Goal: Transaction & Acquisition: Download file/media

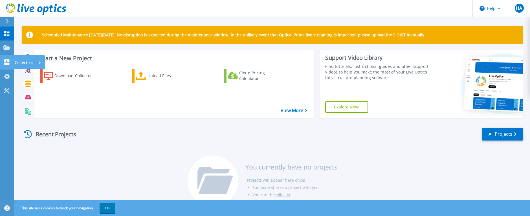
click at [6, 62] on icon at bounding box center [6, 61] width 5 height 5
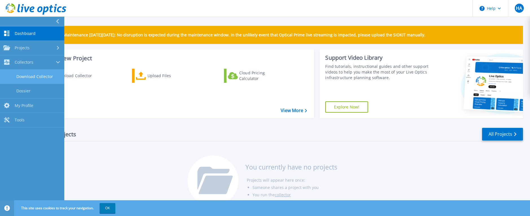
click at [35, 76] on link "Download Collector" at bounding box center [32, 77] width 64 height 14
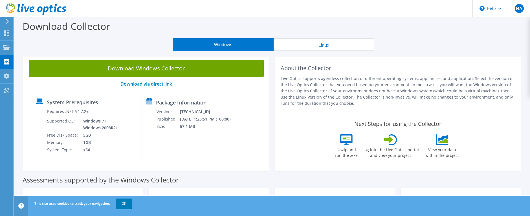
click at [221, 43] on button "Windows" at bounding box center [223, 44] width 101 height 13
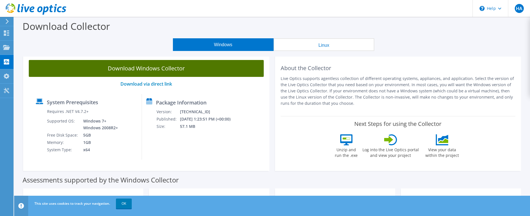
click at [188, 67] on link "Download Windows Collector" at bounding box center [146, 68] width 235 height 17
